Goal: Use online tool/utility: Utilize a website feature to perform a specific function

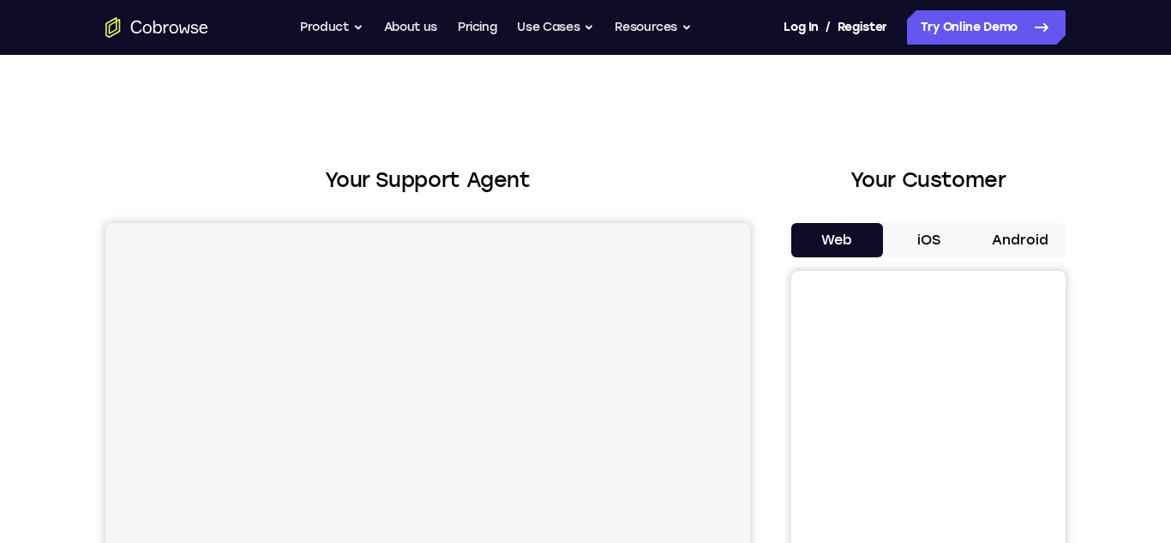
click at [1016, 234] on button "Android" at bounding box center [1020, 240] width 92 height 34
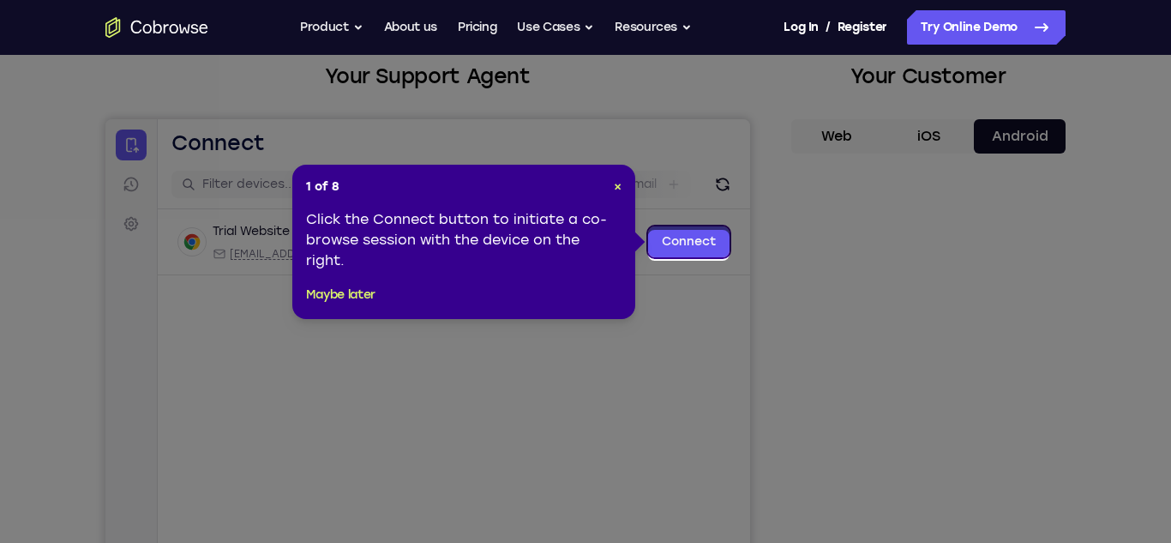
scroll to position [99, 0]
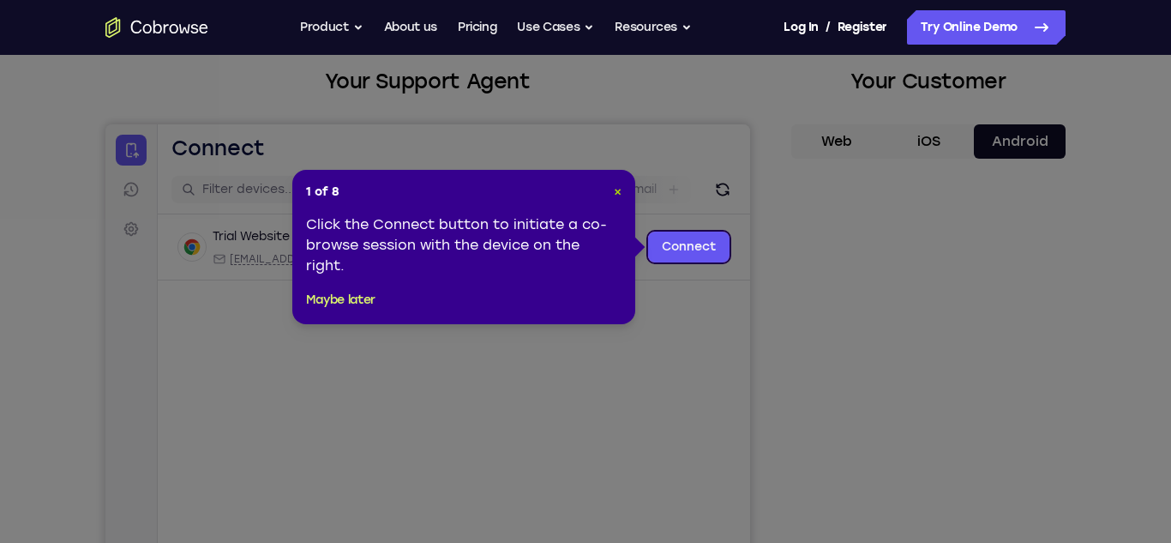
click at [618, 192] on span "×" at bounding box center [618, 191] width 8 height 15
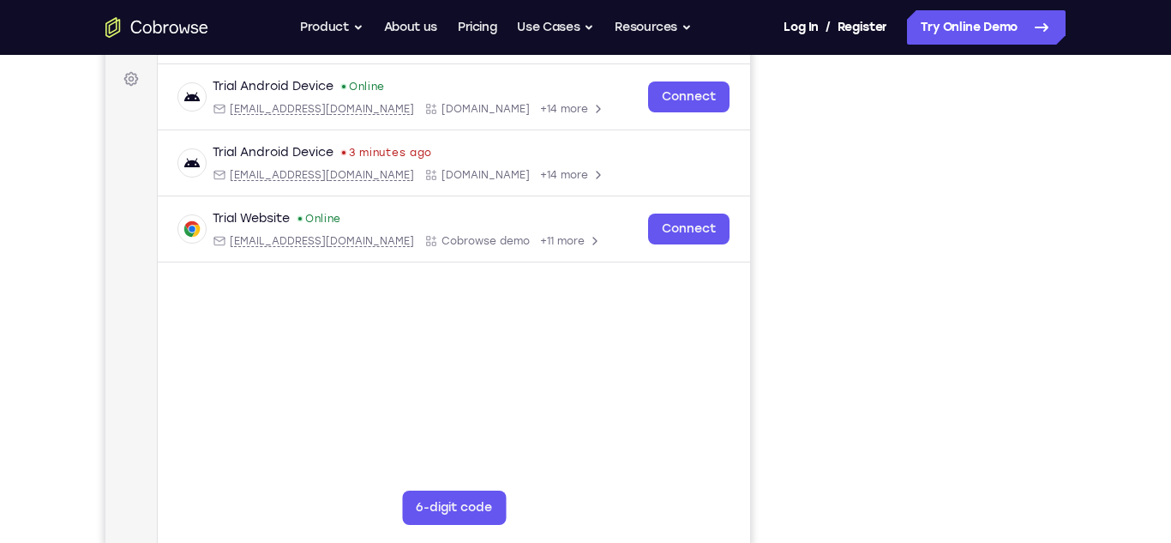
scroll to position [251, 0]
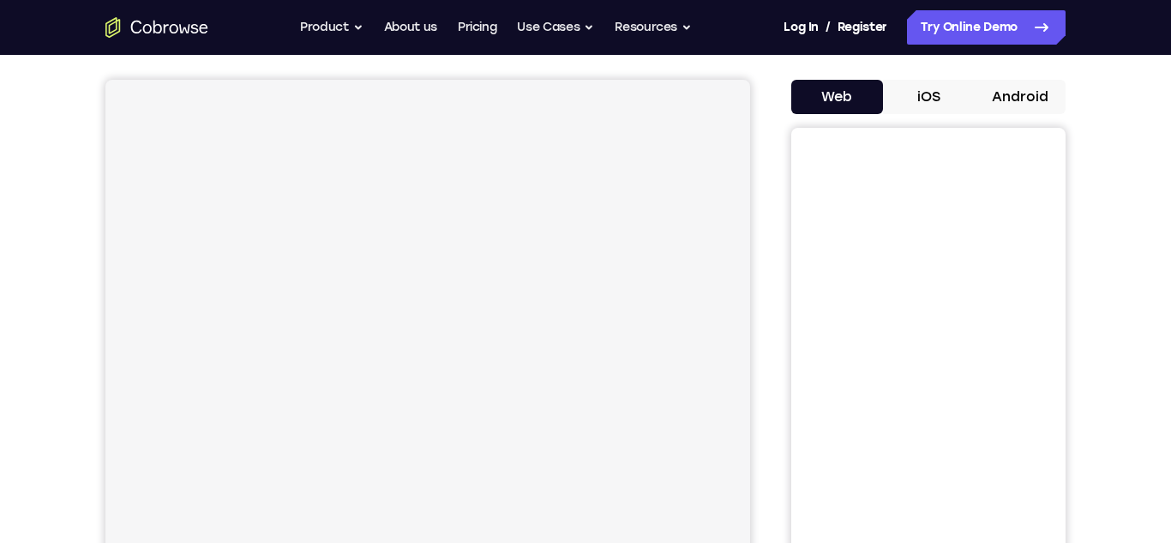
scroll to position [123, 0]
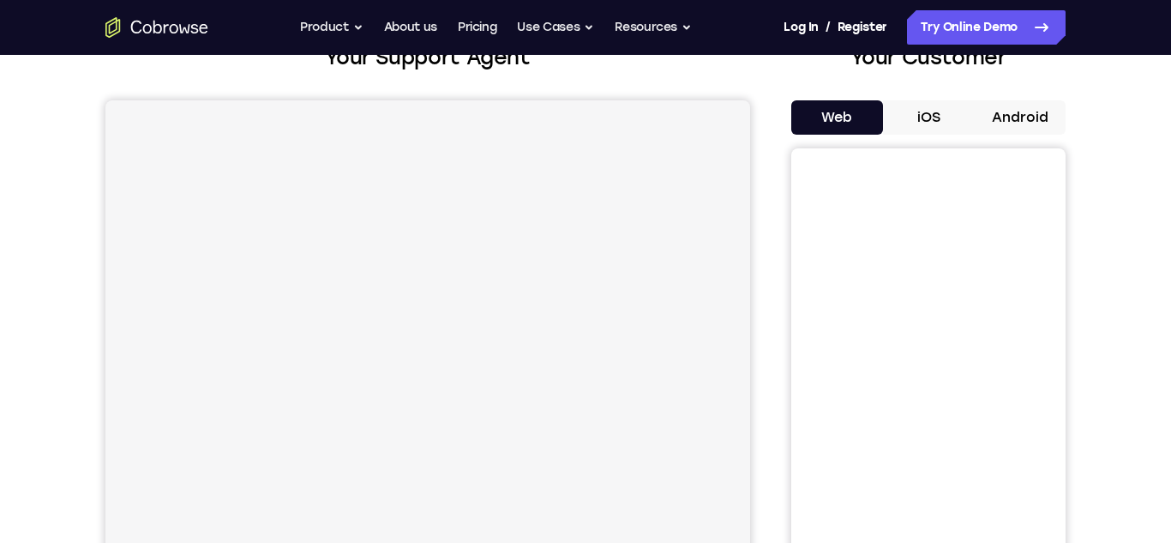
click at [1005, 119] on button "Android" at bounding box center [1020, 117] width 92 height 34
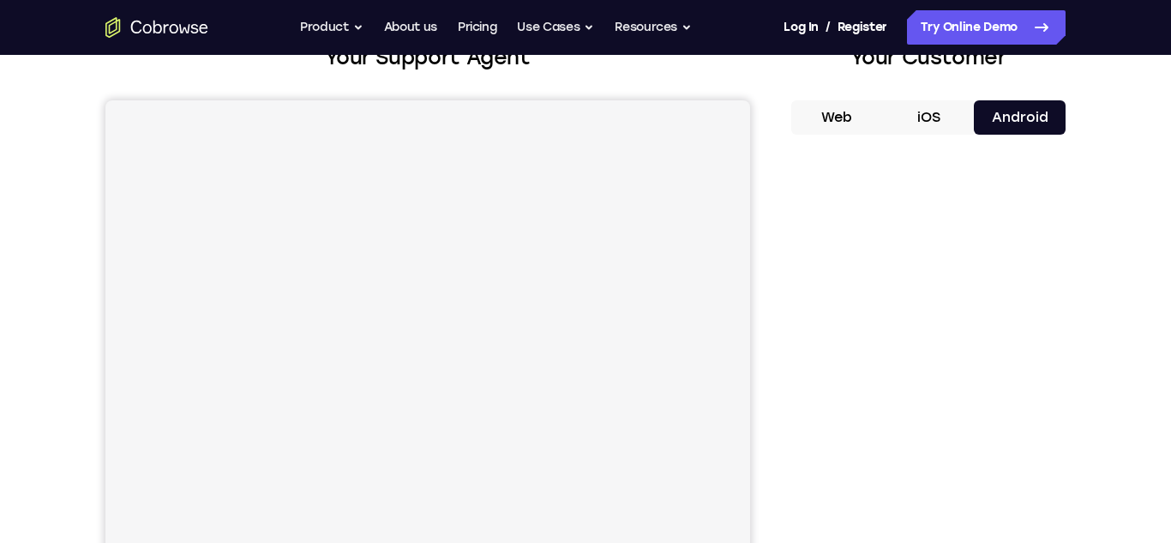
scroll to position [0, 0]
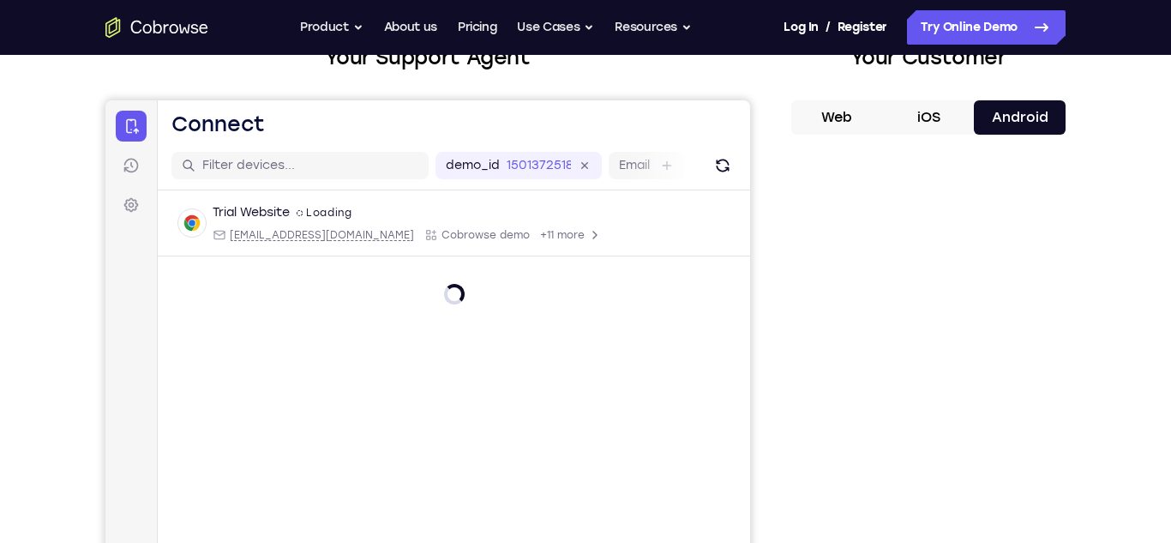
click at [865, 108] on button "Web" at bounding box center [837, 117] width 92 height 34
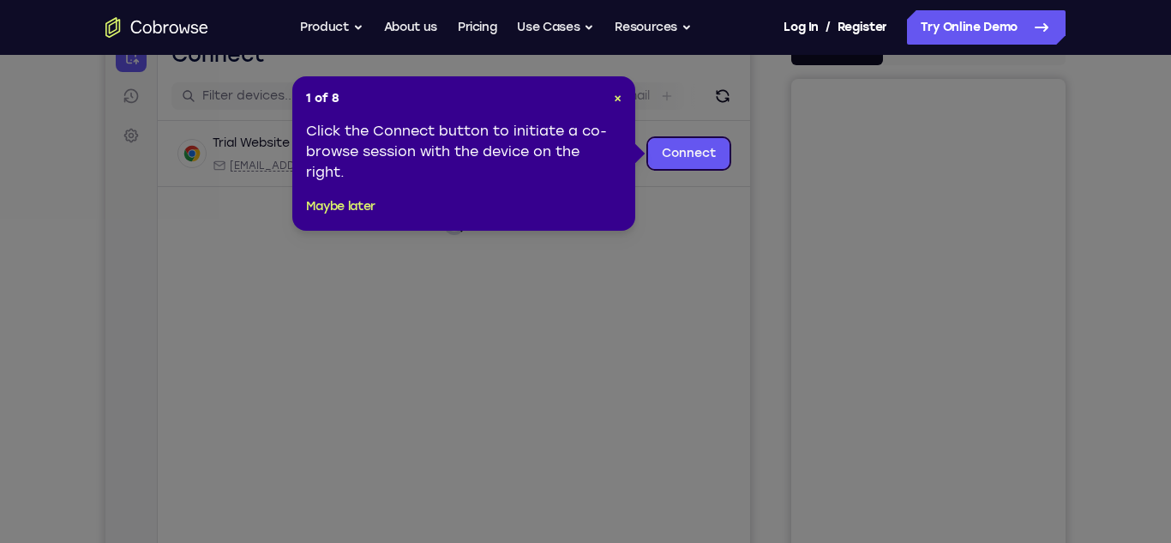
scroll to position [171, 0]
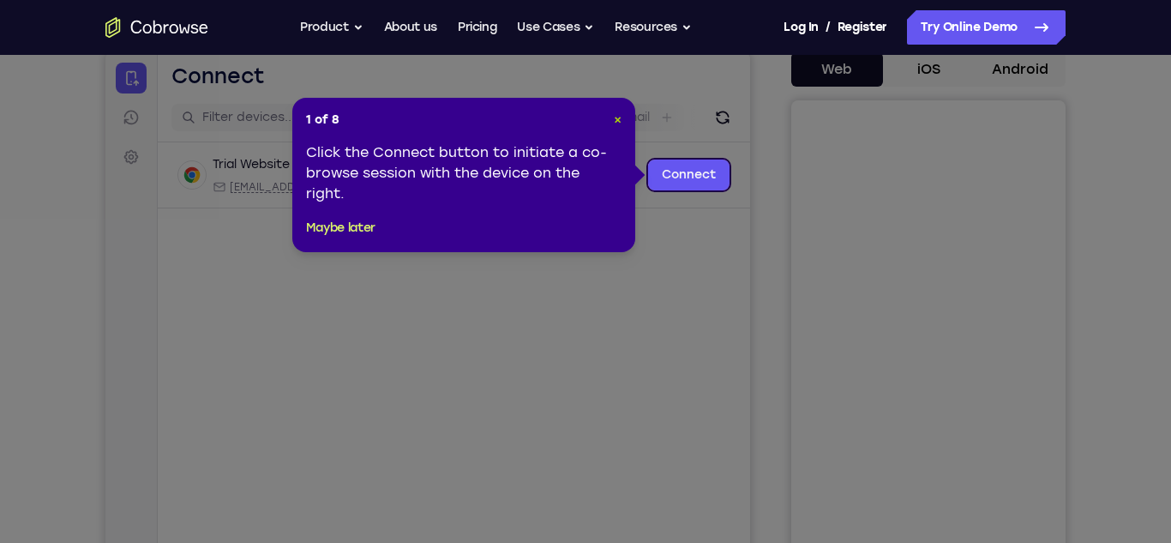
click at [617, 119] on span "×" at bounding box center [618, 119] width 8 height 15
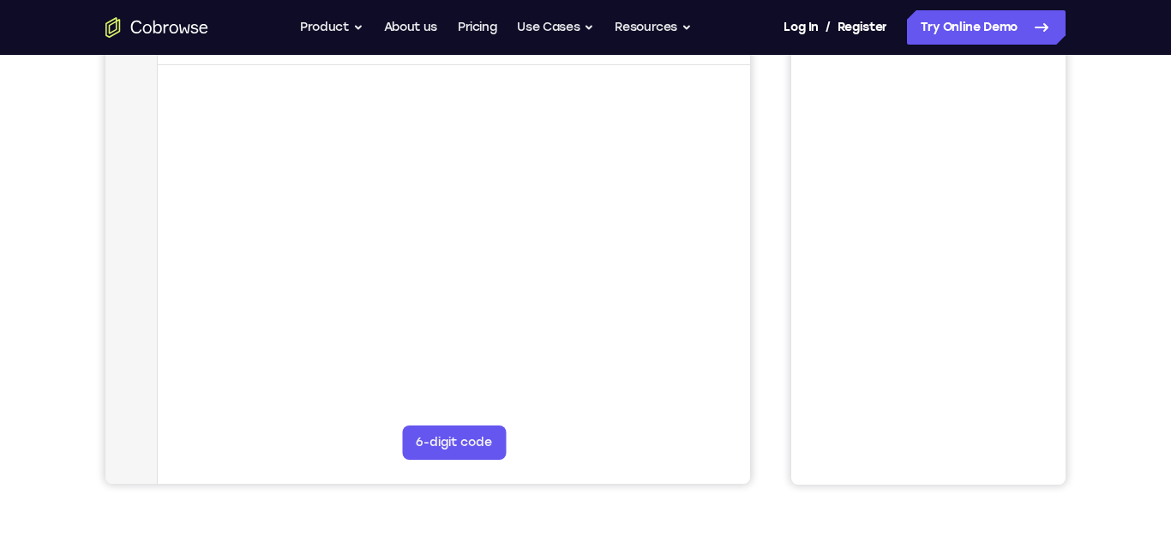
scroll to position [124, 0]
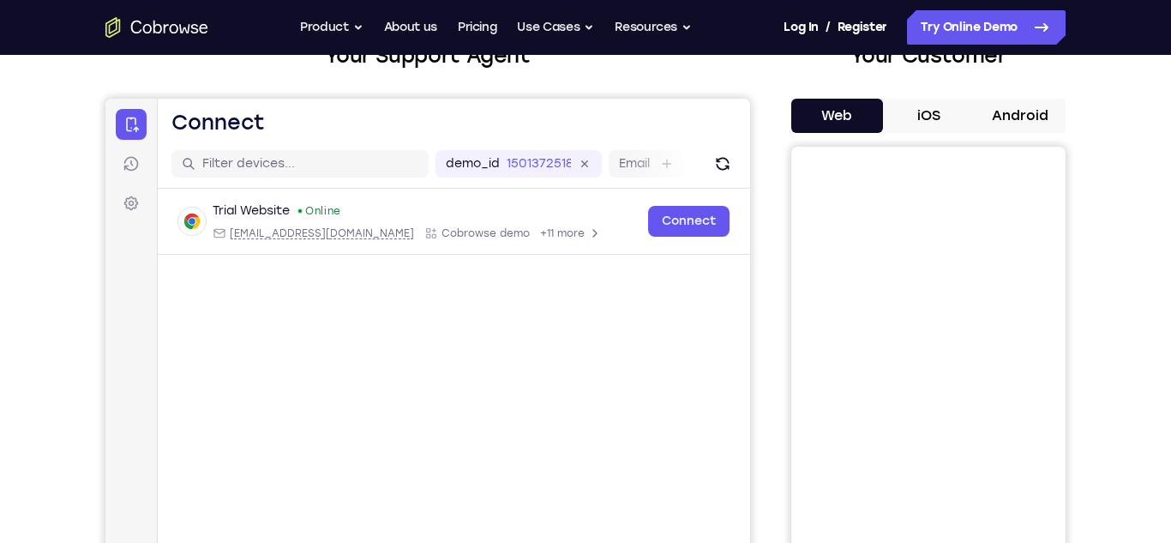
click at [999, 126] on button "Android" at bounding box center [1020, 116] width 92 height 34
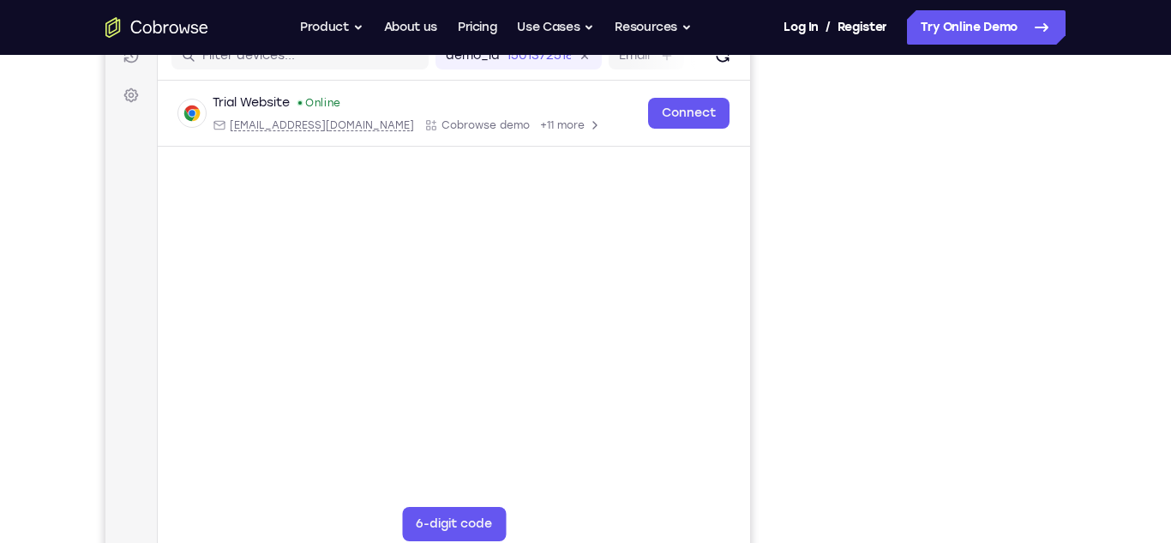
scroll to position [245, 0]
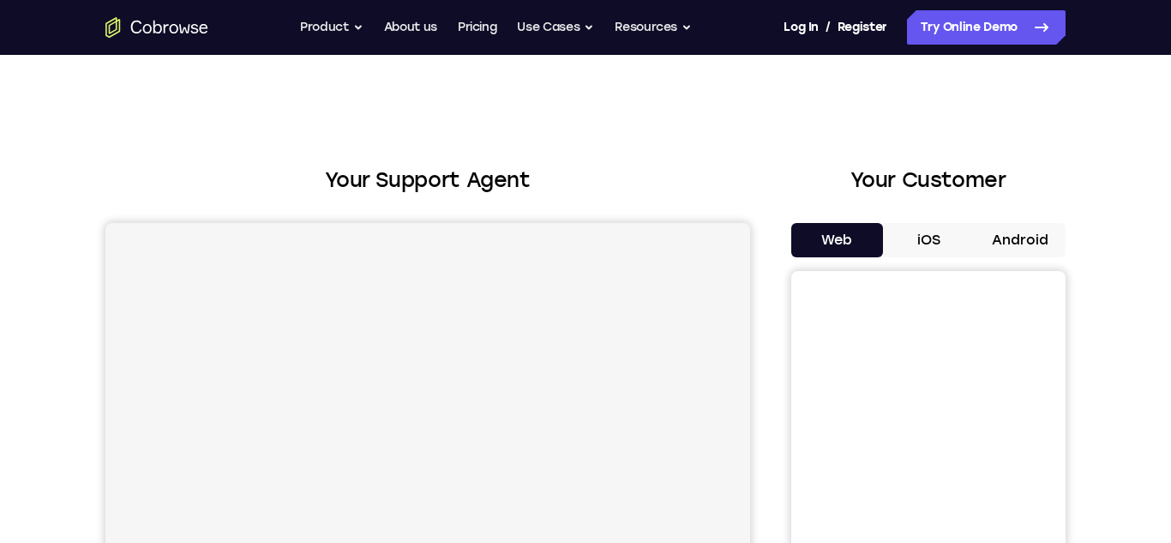
click at [1022, 229] on button "Android" at bounding box center [1020, 240] width 92 height 34
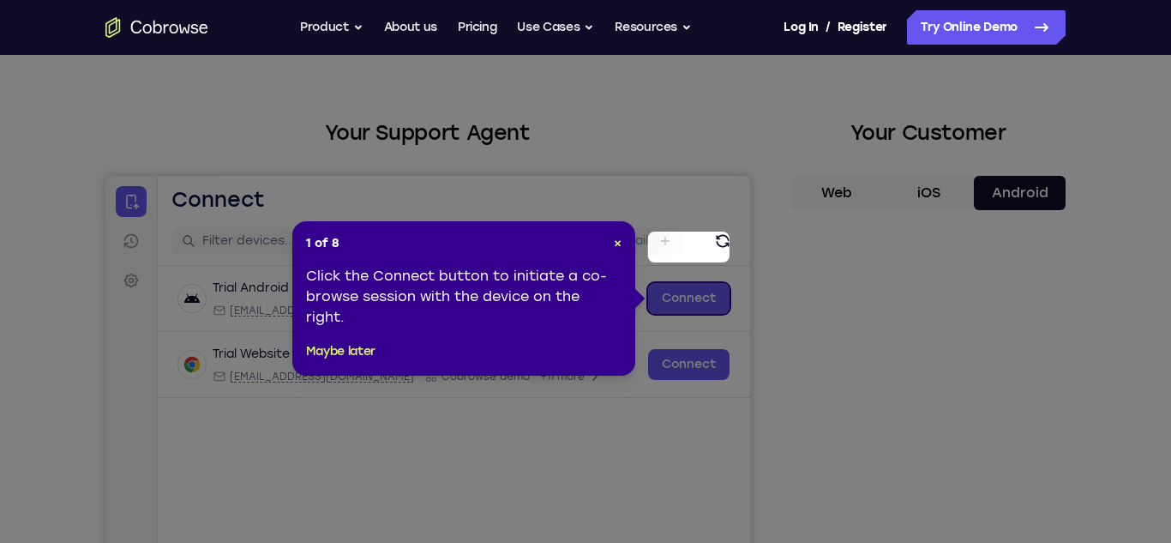
scroll to position [13, 0]
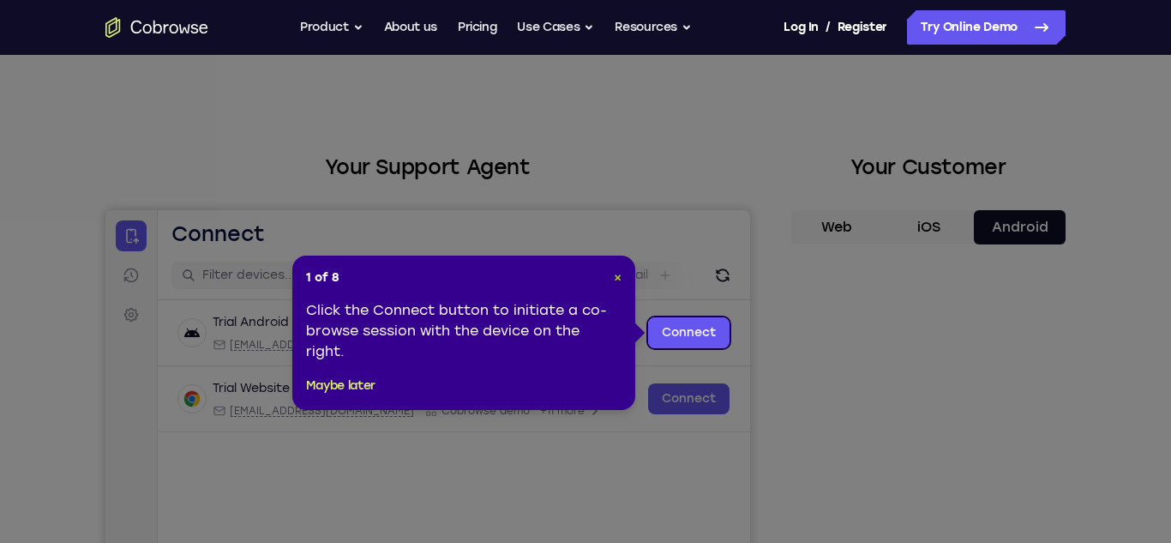
click at [619, 280] on span "×" at bounding box center [618, 277] width 8 height 15
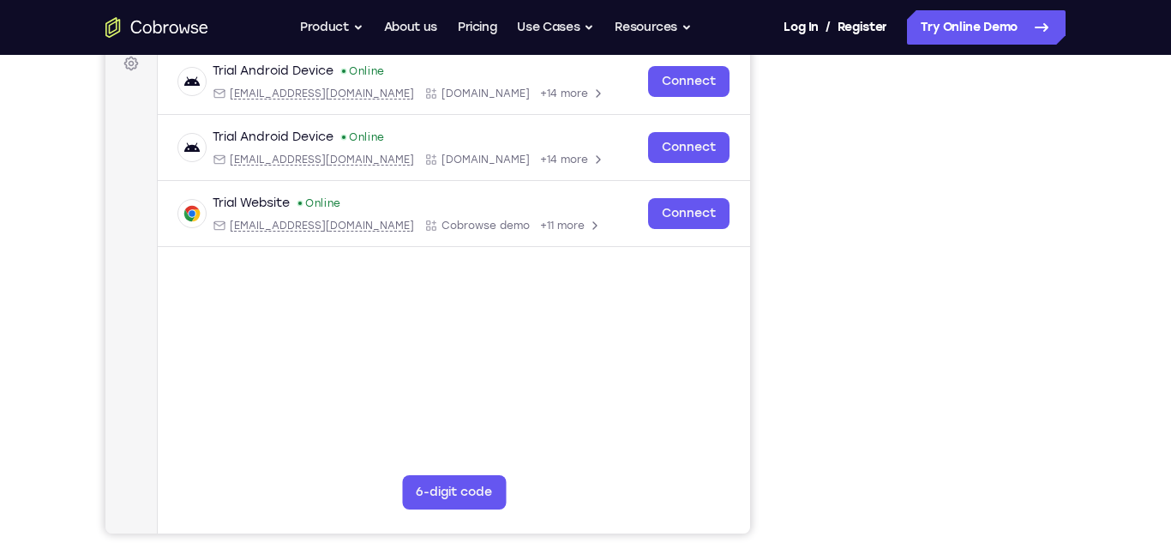
scroll to position [266, 0]
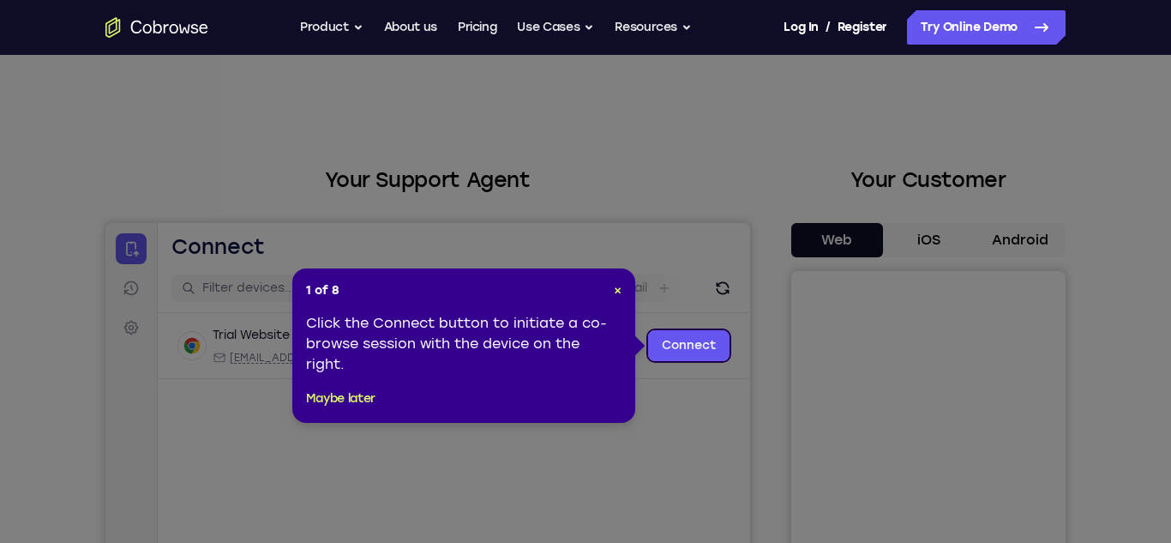
click at [609, 290] on header "1 of 8 ×" at bounding box center [464, 290] width 316 height 17
click at [611, 291] on header "1 of 8 ×" at bounding box center [464, 290] width 316 height 17
click at [621, 291] on span "×" at bounding box center [618, 290] width 8 height 15
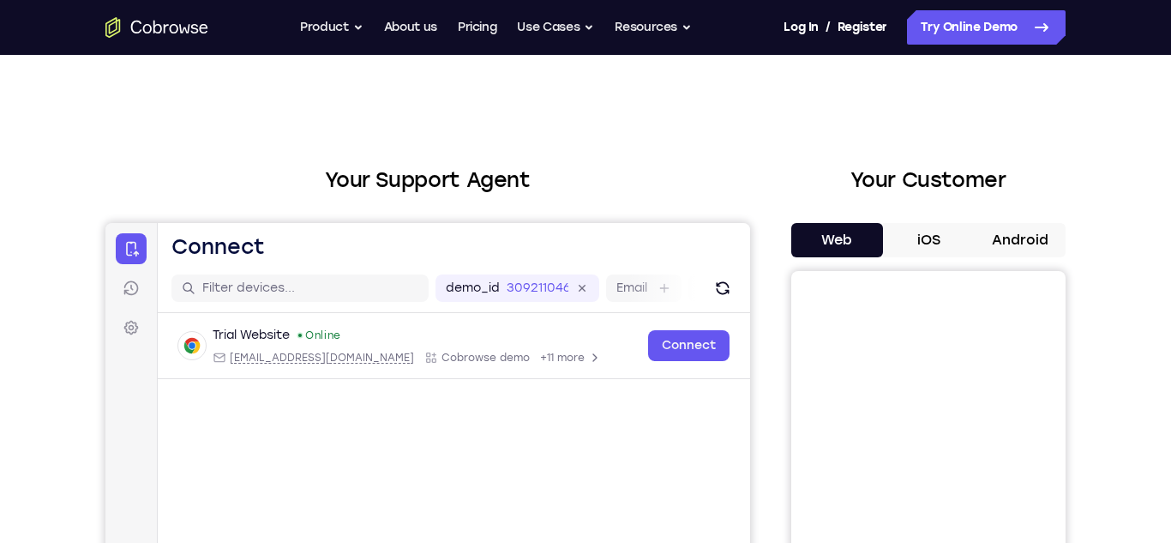
click at [1027, 249] on button "Android" at bounding box center [1020, 240] width 92 height 34
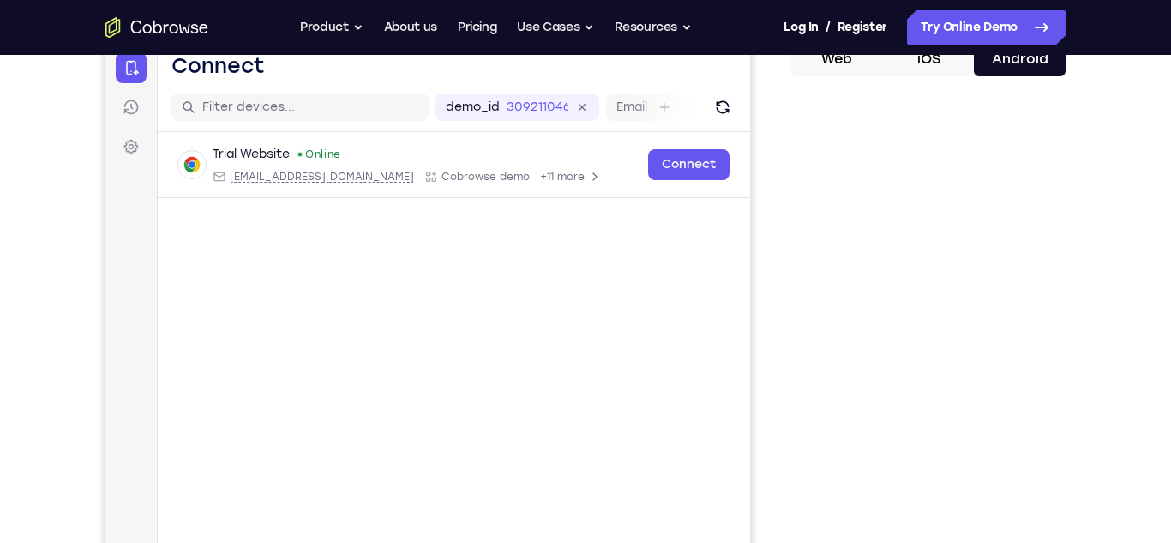
scroll to position [261, 0]
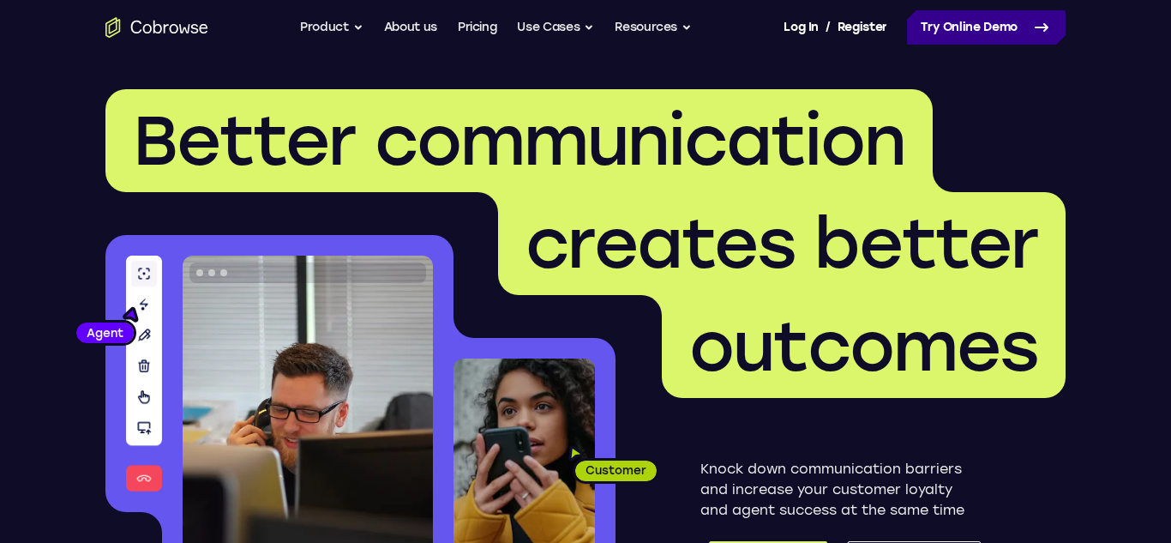
click at [947, 25] on link "Try Online Demo" at bounding box center [986, 27] width 159 height 34
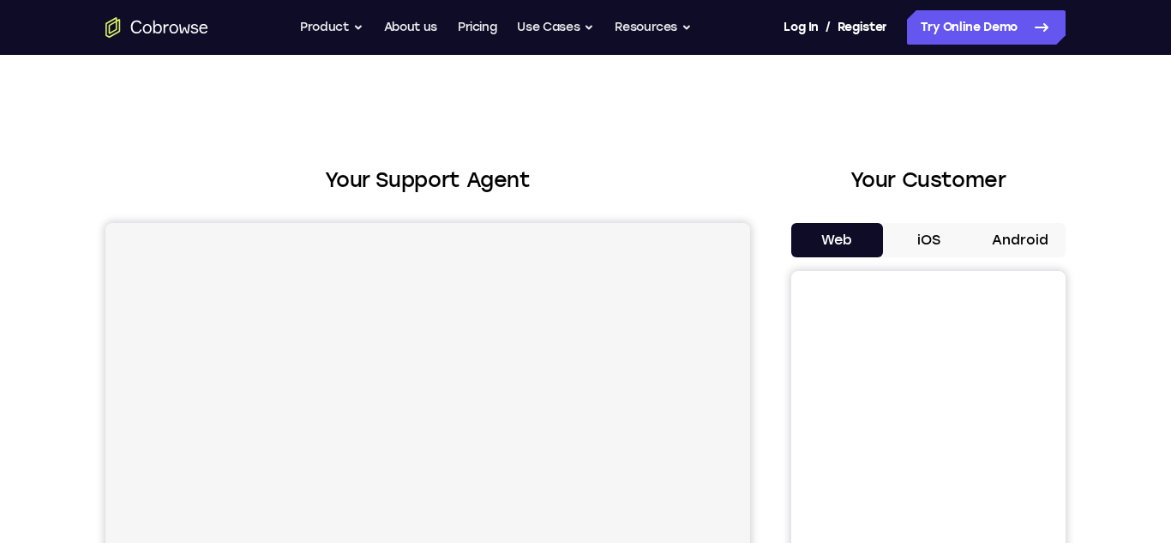
click at [937, 243] on button "iOS" at bounding box center [929, 240] width 92 height 34
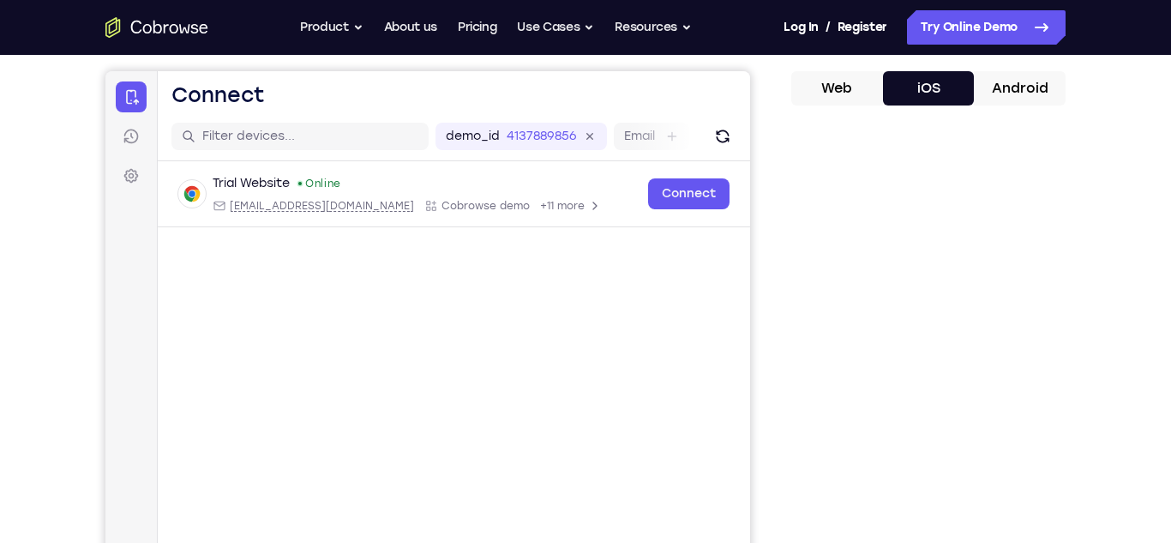
scroll to position [201, 0]
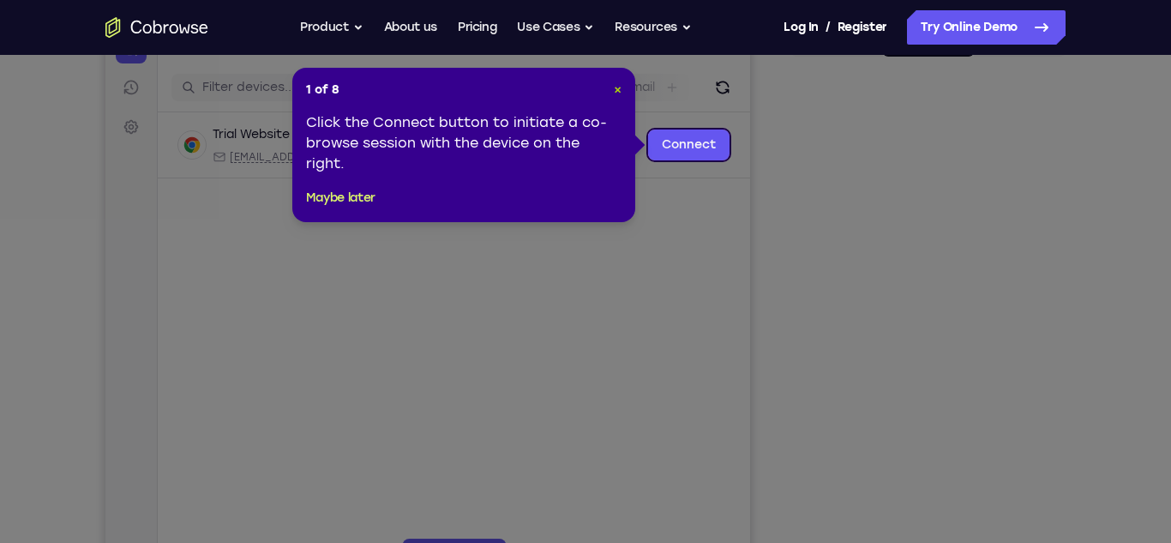
click at [614, 93] on span "×" at bounding box center [618, 89] width 8 height 15
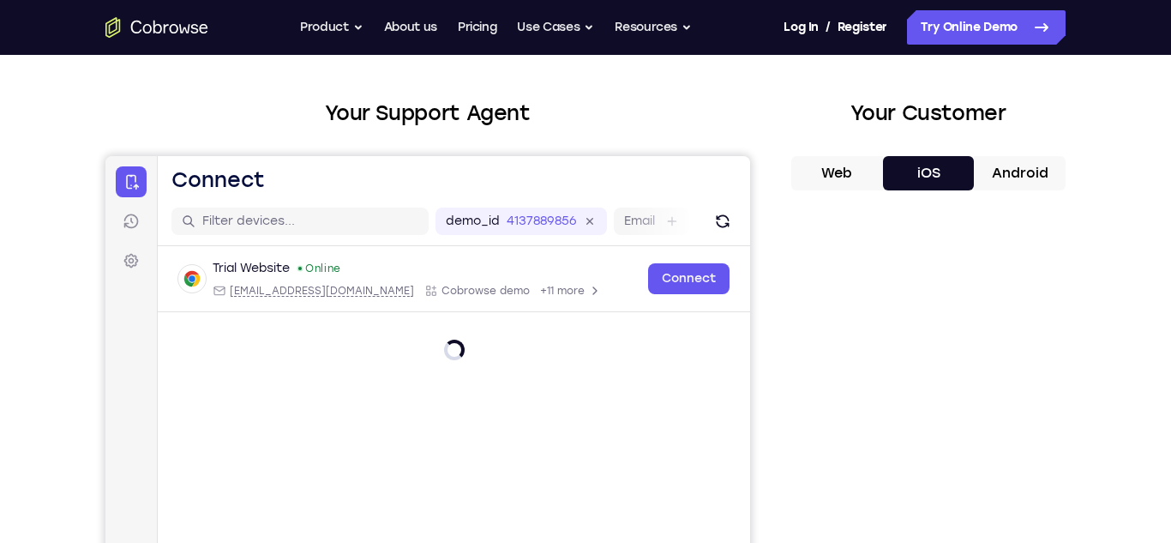
scroll to position [0, 0]
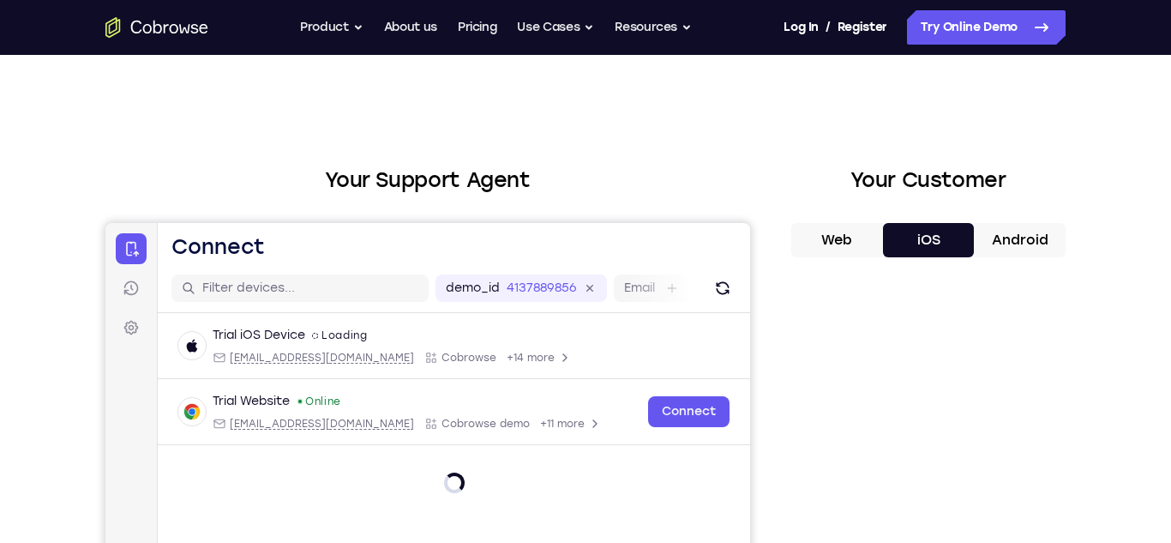
click at [1013, 238] on button "Android" at bounding box center [1020, 240] width 92 height 34
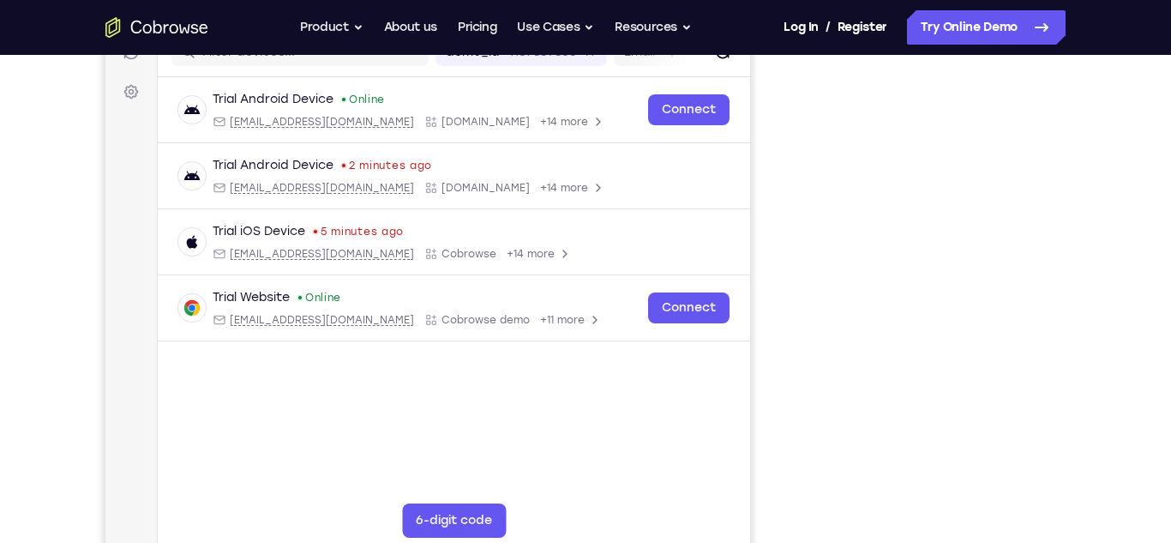
scroll to position [237, 0]
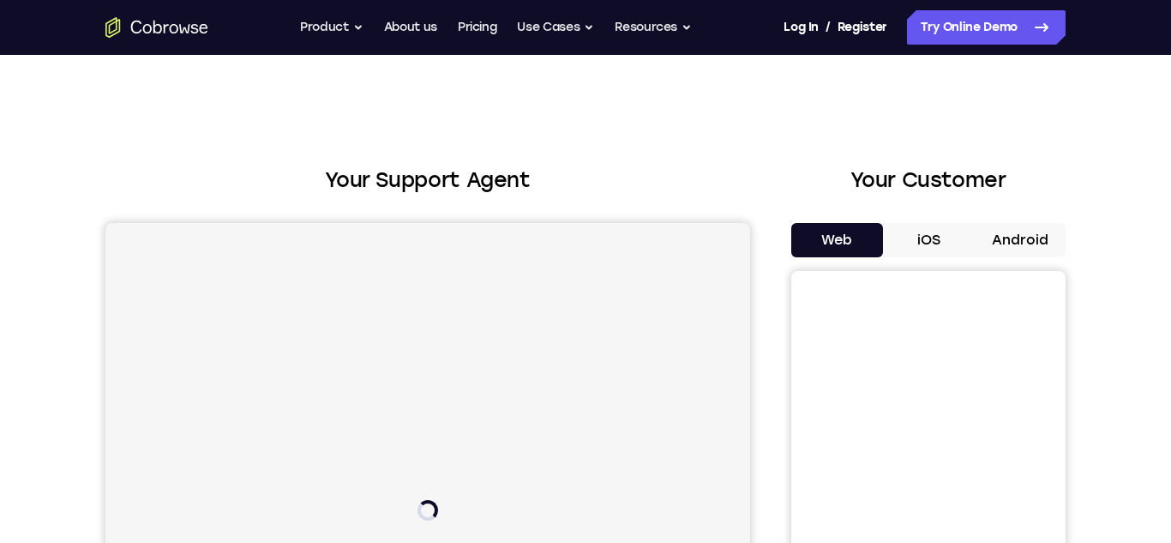
click at [1031, 241] on button "Android" at bounding box center [1020, 240] width 92 height 34
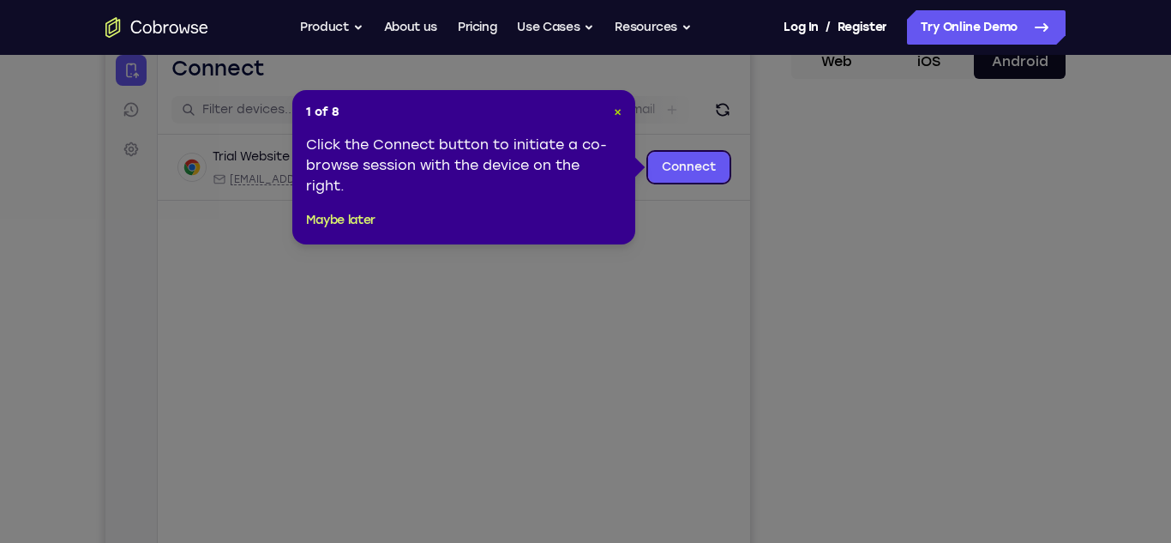
click at [619, 116] on span "×" at bounding box center [618, 112] width 8 height 15
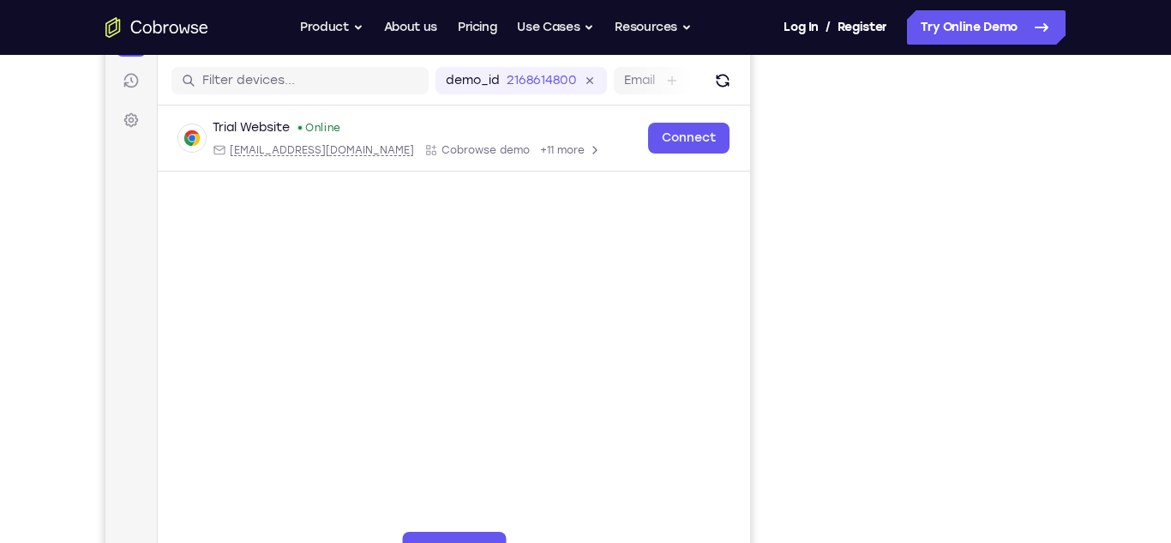
scroll to position [213, 0]
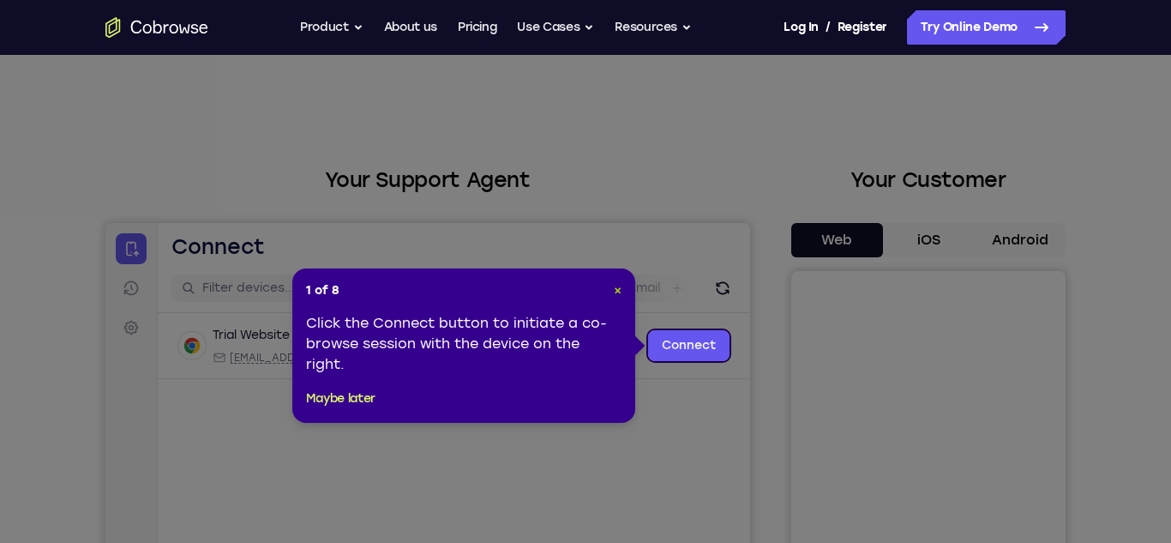
click at [620, 286] on span "×" at bounding box center [618, 290] width 8 height 15
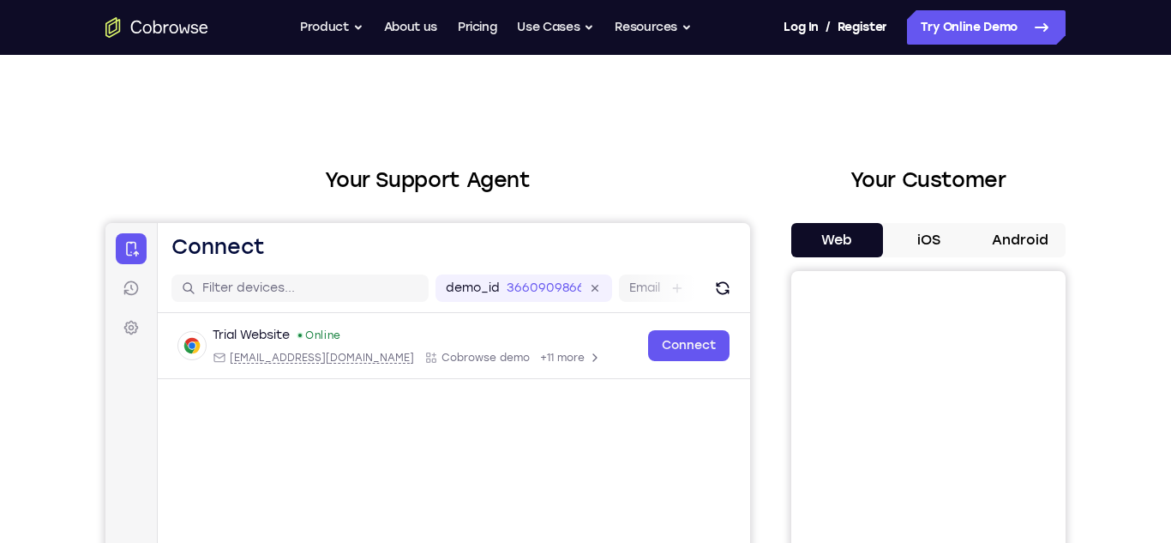
click at [965, 243] on button "iOS" at bounding box center [929, 240] width 92 height 34
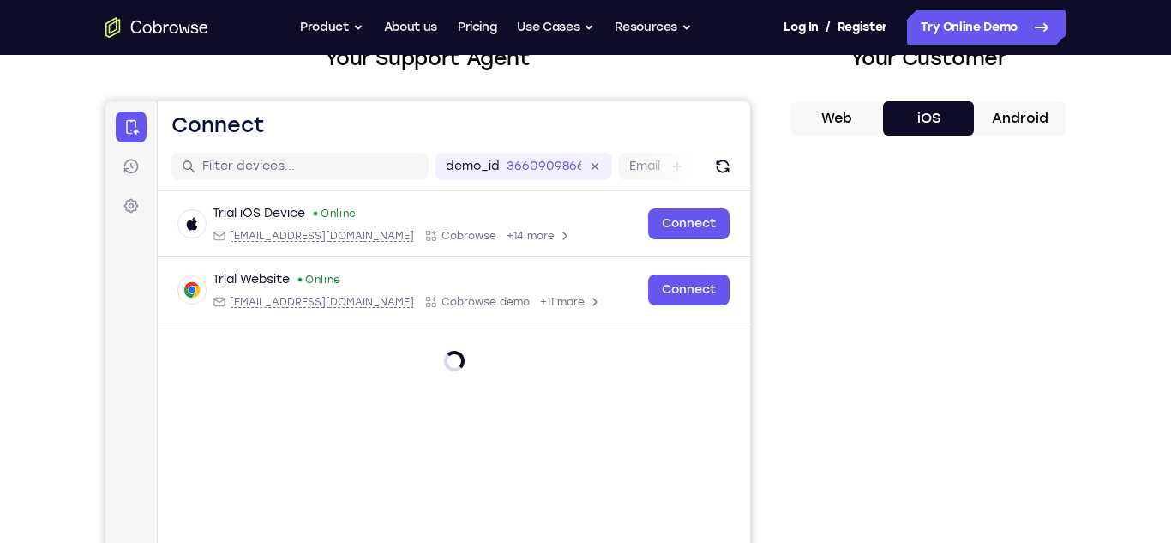
scroll to position [123, 0]
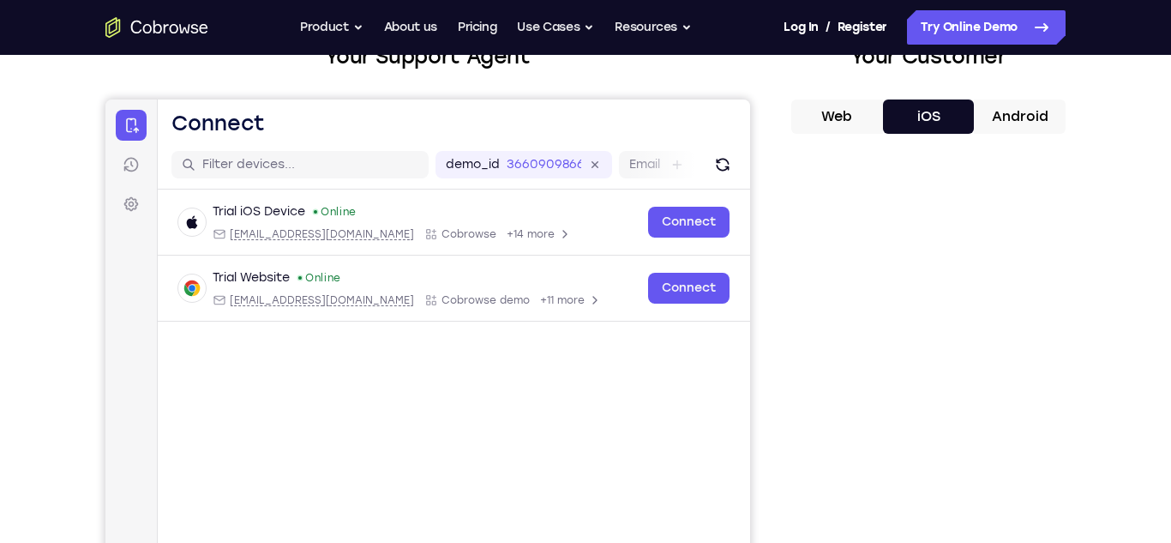
click at [1043, 100] on button "Android" at bounding box center [1020, 116] width 92 height 34
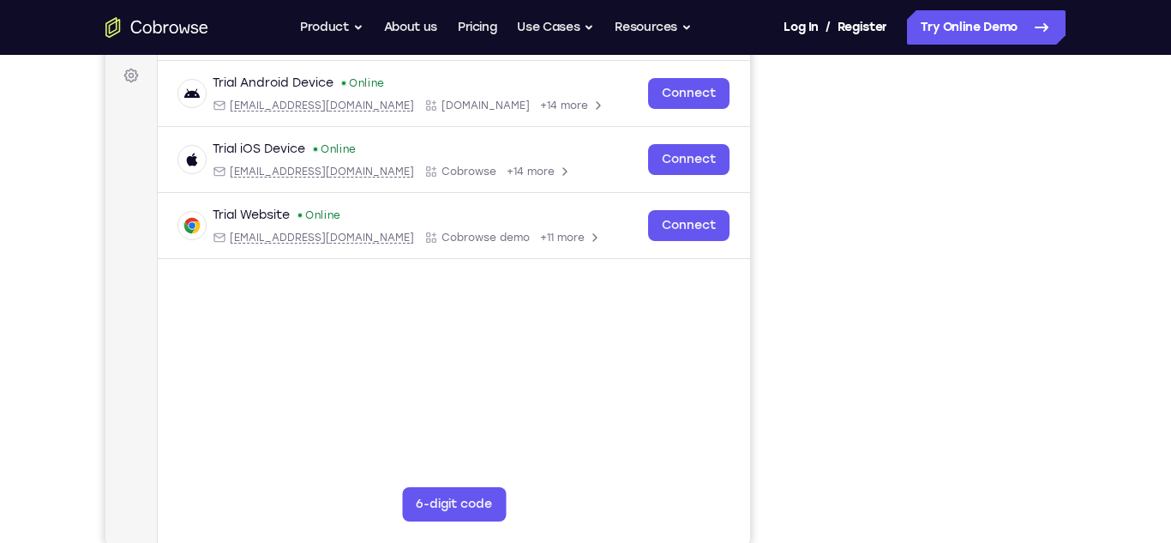
scroll to position [251, 0]
